Goal: Task Accomplishment & Management: Manage account settings

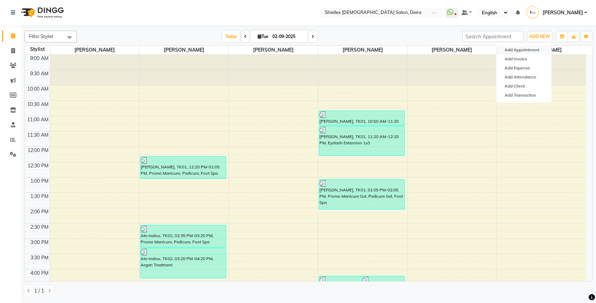
click at [530, 48] on button "Add Appointment" at bounding box center [523, 49] width 55 height 9
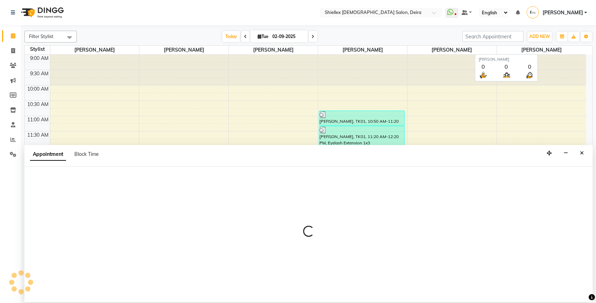
select select "tentative"
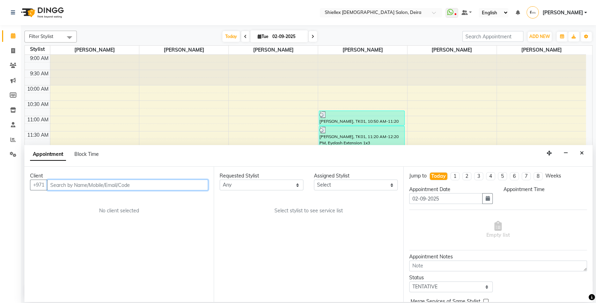
select select "600"
click at [78, 181] on input "text" at bounding box center [127, 185] width 161 height 11
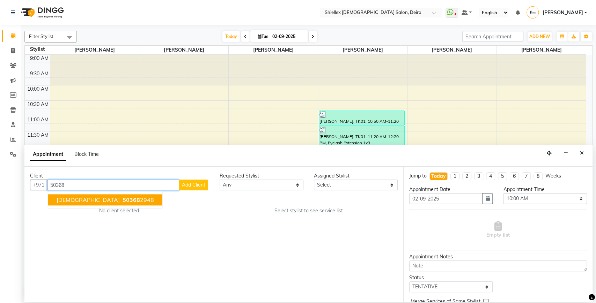
click at [123, 200] on span "50368" at bounding box center [131, 200] width 17 height 7
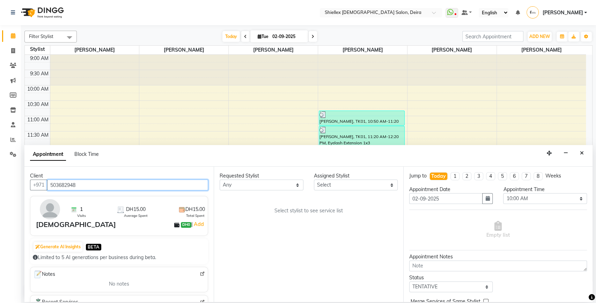
type input "503682948"
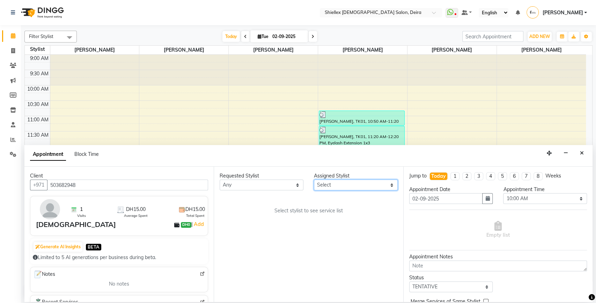
click at [358, 183] on select "Select [PERSON_NAME] [PERSON_NAME] [PERSON_NAME] [PERSON_NAME] [PERSON_NAME] [P…" at bounding box center [356, 185] width 84 height 11
select select "29894"
click at [314, 180] on select "Select [PERSON_NAME] [PERSON_NAME] [PERSON_NAME] [PERSON_NAME] [PERSON_NAME] [P…" at bounding box center [356, 185] width 84 height 11
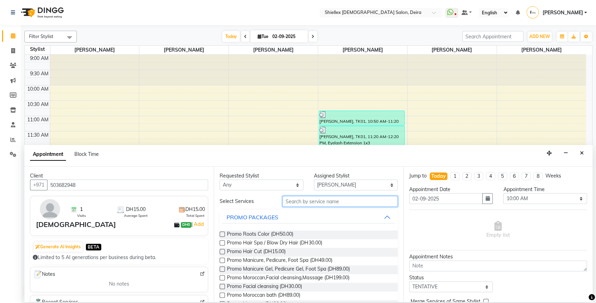
click at [331, 202] on input "text" at bounding box center [339, 201] width 115 height 11
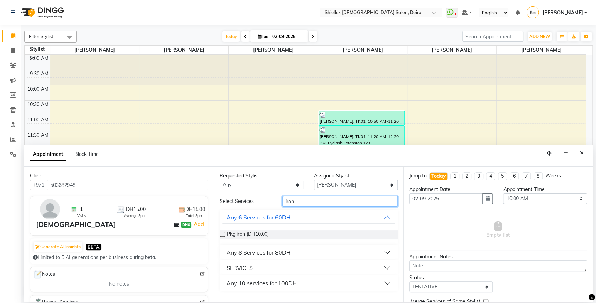
type input "iron"
click at [246, 267] on div "SERVICES" at bounding box center [240, 268] width 26 height 8
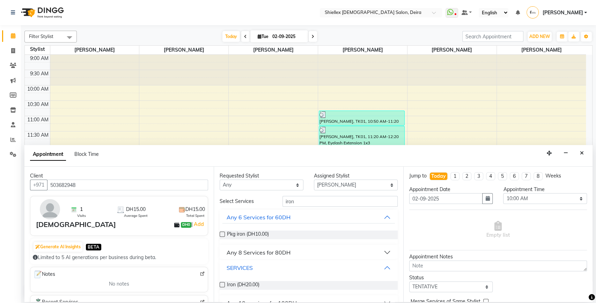
scroll to position [13, 0]
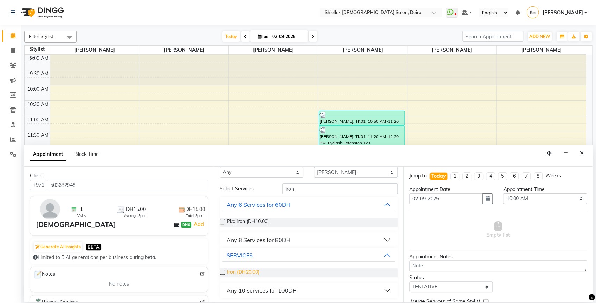
click at [246, 270] on span "Iron (DH20.00)" at bounding box center [243, 273] width 32 height 9
checkbox input "false"
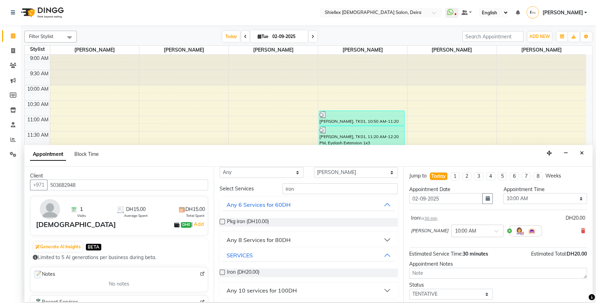
click at [519, 192] on div "Appointment Time" at bounding box center [545, 189] width 84 height 7
click at [519, 196] on select "Select 10:00 AM 10:05 AM 10:10 AM 10:15 AM 10:20 AM 10:25 AM 10:30 AM 10:35 AM …" at bounding box center [545, 198] width 84 height 11
select select "1240"
click at [503, 193] on select "Select 10:00 AM 10:05 AM 10:10 AM 10:15 AM 10:20 AM 10:25 AM 10:30 AM 10:35 AM …" at bounding box center [545, 198] width 84 height 11
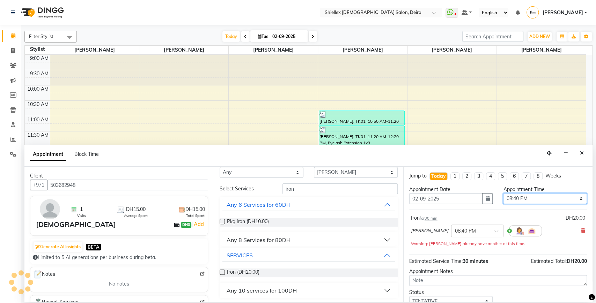
scroll to position [49, 0]
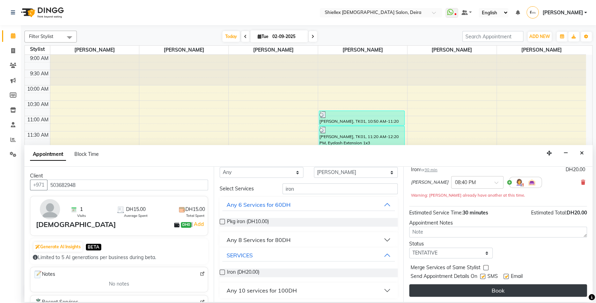
click at [479, 291] on button "Book" at bounding box center [498, 291] width 178 height 13
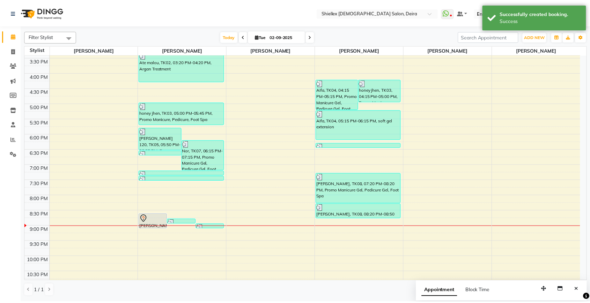
scroll to position [198, 0]
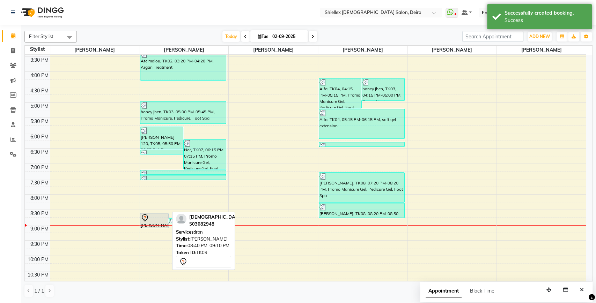
click at [149, 214] on div at bounding box center [154, 218] width 27 height 8
select select "7"
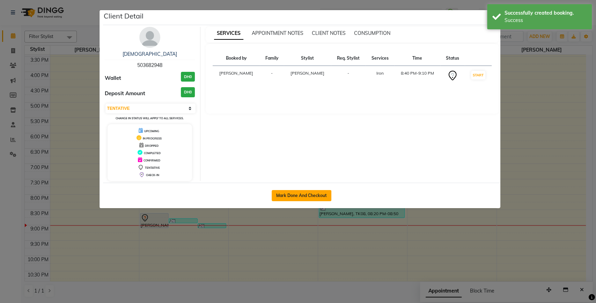
click at [305, 198] on button "Mark Done And Checkout" at bounding box center [302, 195] width 60 height 11
select select "service"
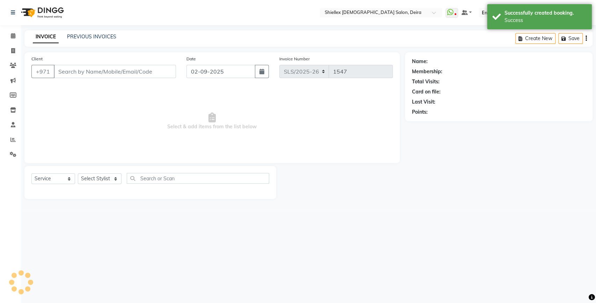
type input "503682948"
select select "29894"
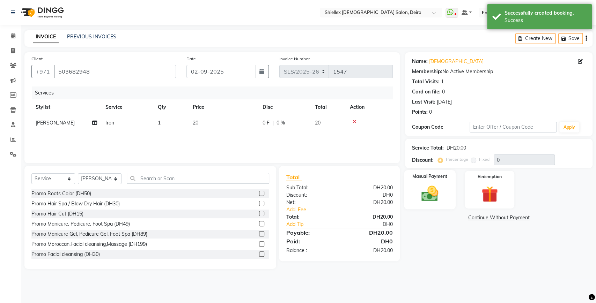
click at [439, 197] on img at bounding box center [430, 194] width 28 height 20
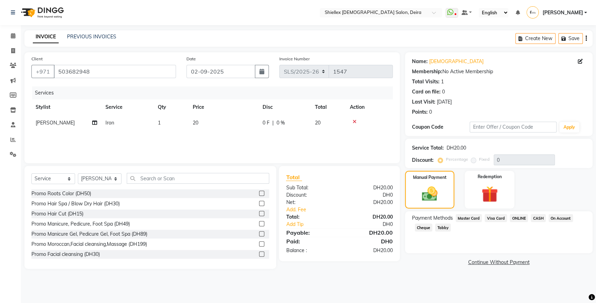
click at [245, 120] on td "20" at bounding box center [224, 123] width 70 height 16
select select "29894"
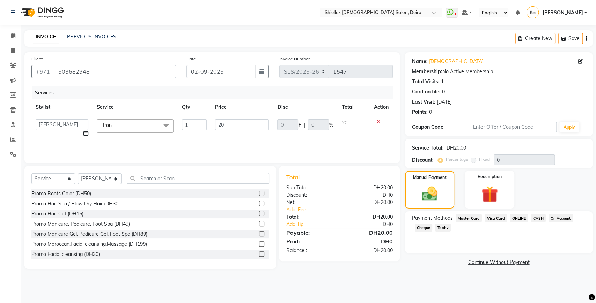
type input "2"
type input "30"
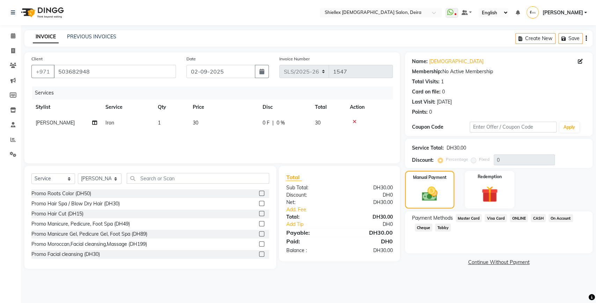
click at [268, 141] on div "Services Stylist Service Qty Price Disc Total Action [PERSON_NAME] Iron 1 30 0 …" at bounding box center [211, 122] width 361 height 70
click at [469, 217] on span "Master Card" at bounding box center [469, 218] width 27 height 8
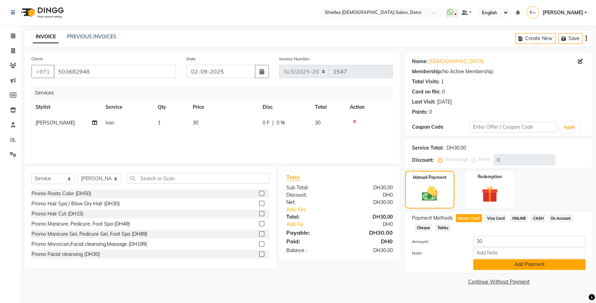
click at [482, 264] on button "Add Payment" at bounding box center [529, 264] width 112 height 11
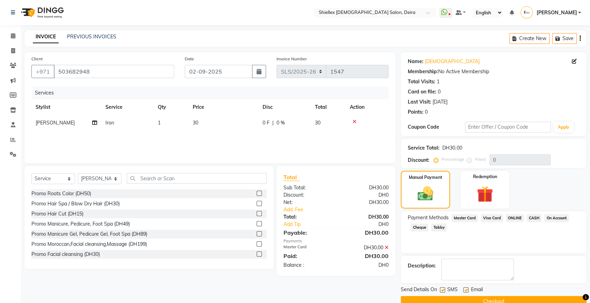
scroll to position [14, 0]
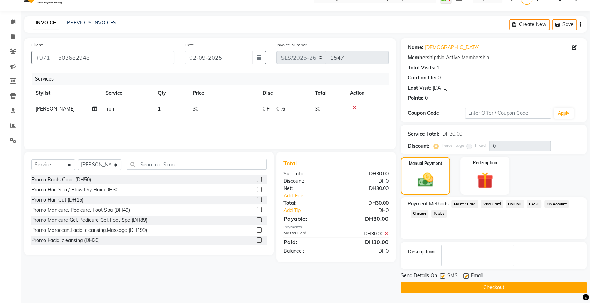
click at [456, 286] on button "Checkout" at bounding box center [494, 287] width 186 height 11
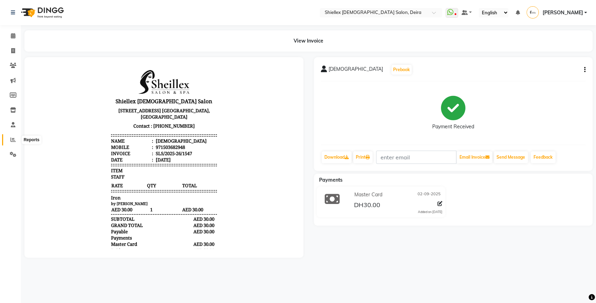
click at [12, 142] on icon at bounding box center [12, 139] width 5 height 5
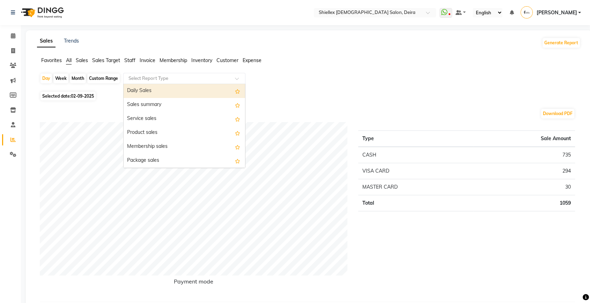
click at [152, 79] on input "text" at bounding box center [177, 78] width 101 height 7
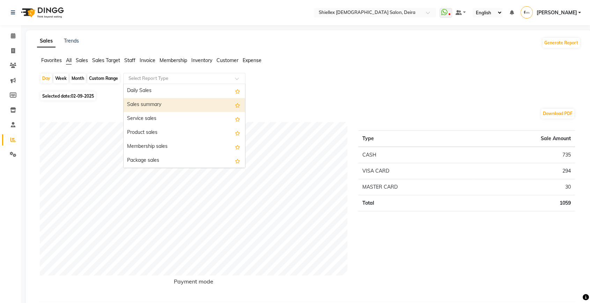
click at [150, 103] on div "Sales summary" at bounding box center [184, 105] width 121 height 14
select select "full_report"
select select "pdf"
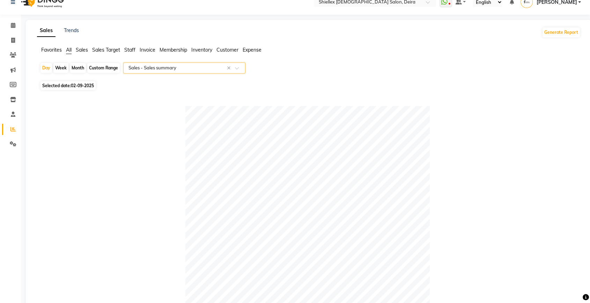
scroll to position [10, 0]
click at [550, 35] on button "Generate Report" at bounding box center [561, 33] width 37 height 10
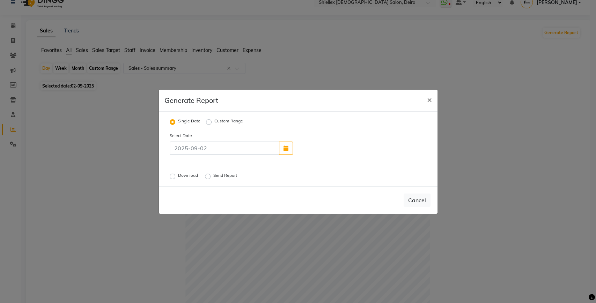
click at [221, 179] on label "Send Report" at bounding box center [225, 176] width 25 height 8
click at [211, 179] on input "Send Report" at bounding box center [208, 176] width 5 height 5
click at [426, 202] on button "Send" at bounding box center [420, 200] width 22 height 13
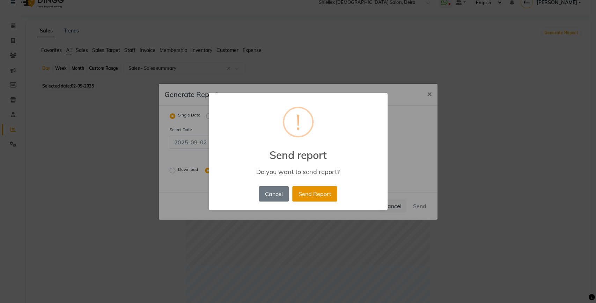
click at [325, 190] on button "Send Report" at bounding box center [314, 193] width 45 height 15
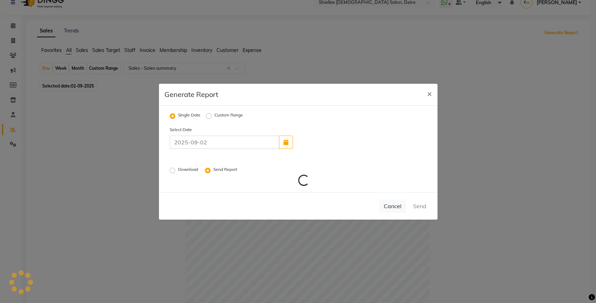
radio input "false"
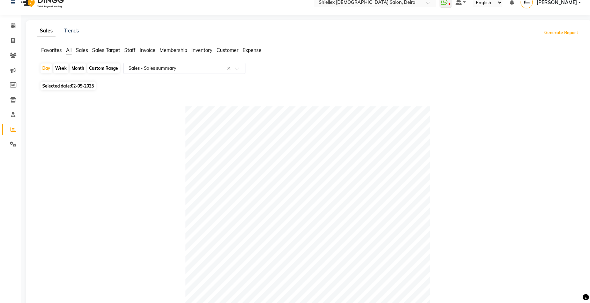
scroll to position [80, 0]
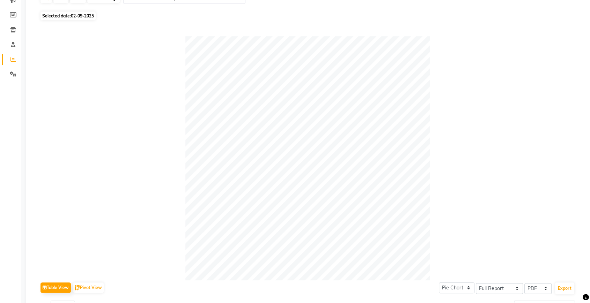
drag, startPoint x: 480, startPoint y: 146, endPoint x: 472, endPoint y: 197, distance: 51.9
click at [472, 197] on div at bounding box center [307, 158] width 535 height 244
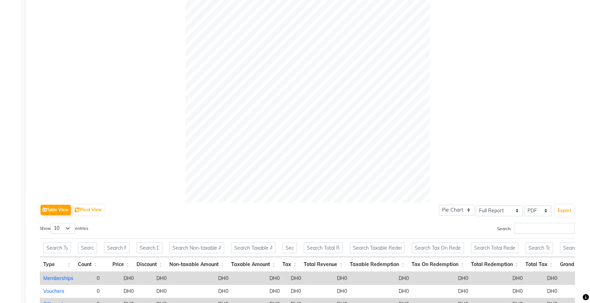
scroll to position [0, 0]
